Goal: Task Accomplishment & Management: Manage account settings

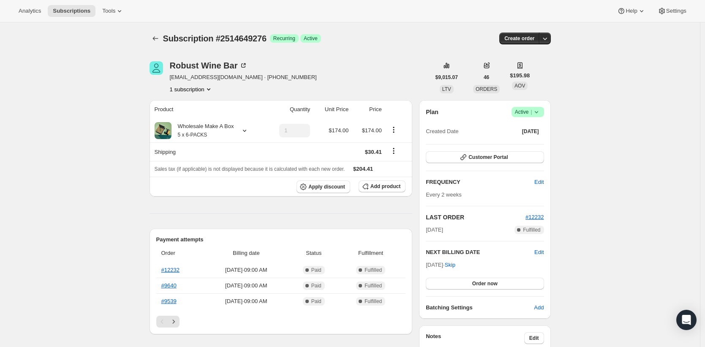
click at [534, 111] on icon at bounding box center [536, 112] width 8 height 8
click at [530, 142] on span "Cancel subscription" at bounding box center [527, 143] width 48 height 6
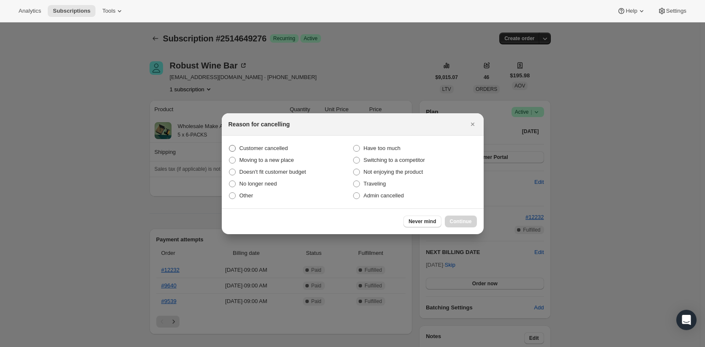
click at [258, 151] on span "Customer cancelled" at bounding box center [263, 148] width 49 height 6
click at [229, 145] on input "Customer cancelled" at bounding box center [229, 145] width 0 height 0
radio input "true"
click at [458, 218] on span "Continue" at bounding box center [461, 221] width 22 height 7
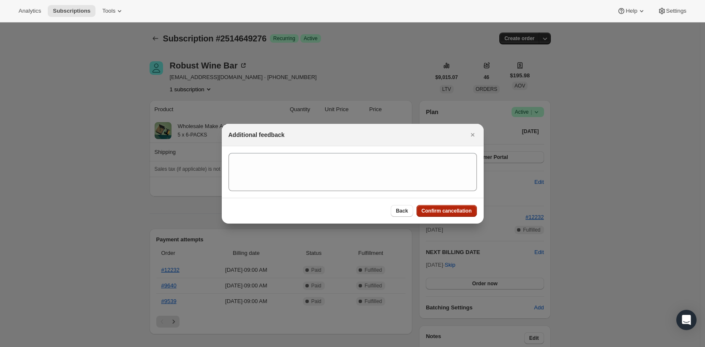
click at [458, 218] on div "Back Confirm cancellation" at bounding box center [353, 211] width 262 height 26
click at [449, 201] on div "Back Confirm cancellation" at bounding box center [353, 211] width 262 height 26
click at [448, 208] on span "Confirm cancellation" at bounding box center [446, 210] width 50 height 7
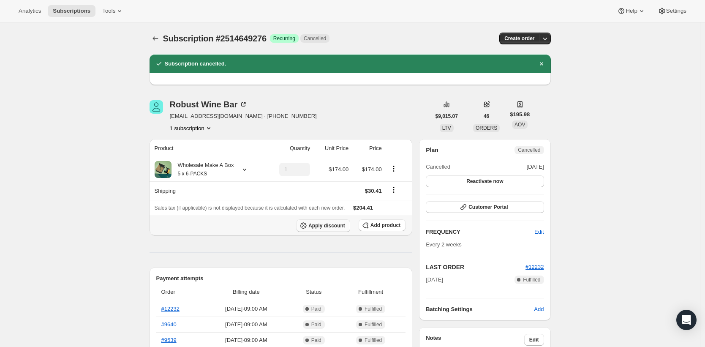
scroll to position [77, 0]
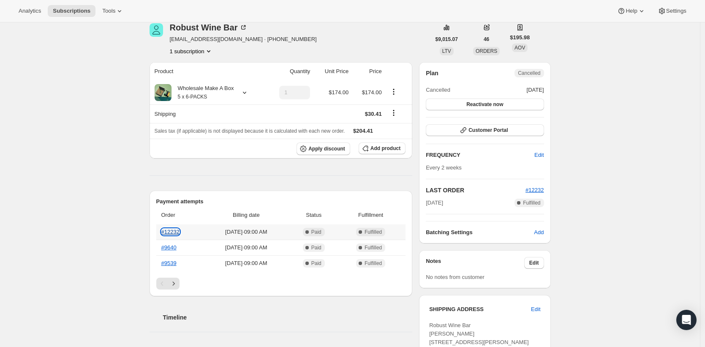
click at [179, 229] on link "#12232" at bounding box center [170, 231] width 18 height 6
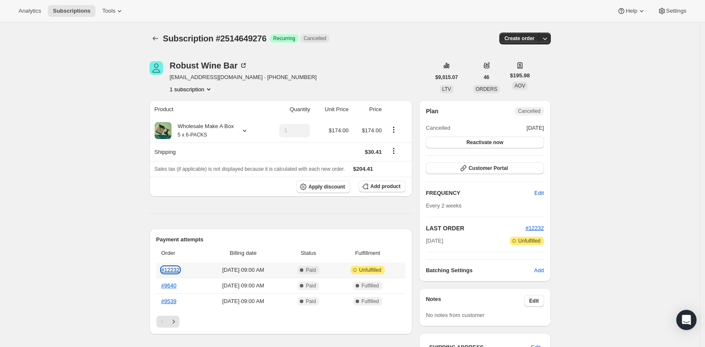
click at [177, 269] on link "#12232" at bounding box center [170, 269] width 18 height 6
